Goal: Find specific page/section: Find specific page/section

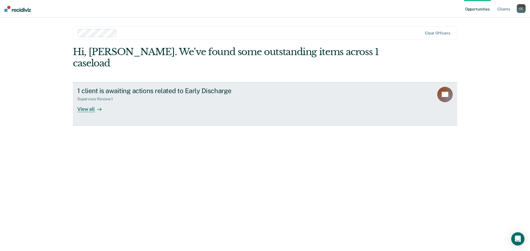
click at [87, 102] on div "View all" at bounding box center [92, 107] width 31 height 11
